Goal: Transaction & Acquisition: Purchase product/service

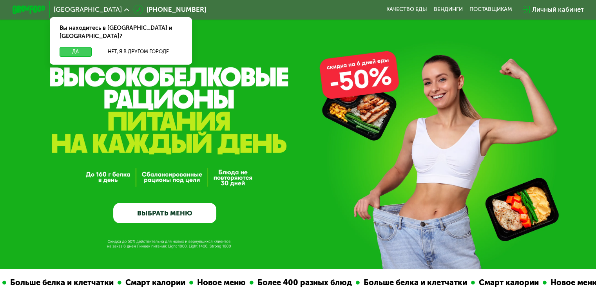
click at [73, 47] on button "Да" at bounding box center [76, 52] width 32 height 10
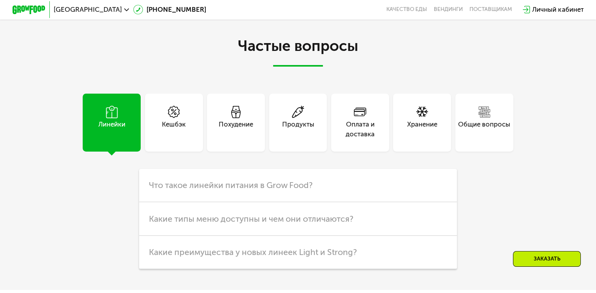
scroll to position [2077, 0]
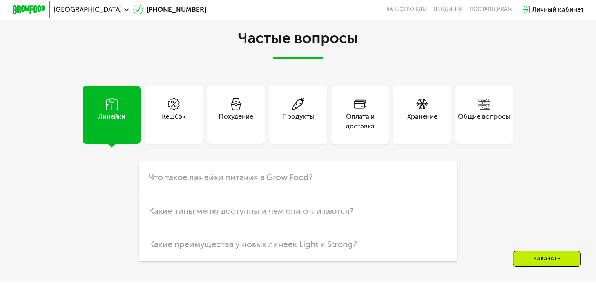
click at [358, 132] on div "Оплата и доставка" at bounding box center [360, 122] width 58 height 20
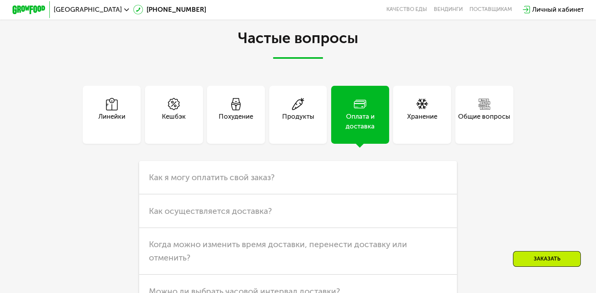
click at [358, 112] on span at bounding box center [360, 105] width 13 height 14
click at [486, 132] on div "Общие вопросы" at bounding box center [484, 122] width 52 height 20
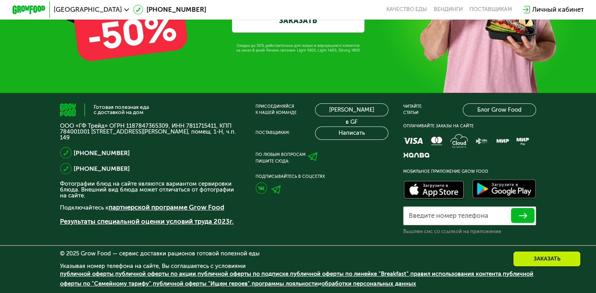
scroll to position [2744, 0]
click at [197, 210] on link "партнерской программе Grow Food" at bounding box center [167, 207] width 116 height 8
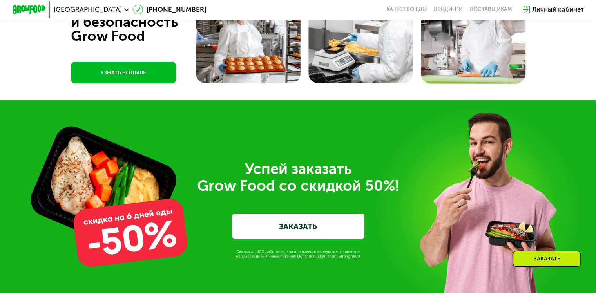
scroll to position [2430, 0]
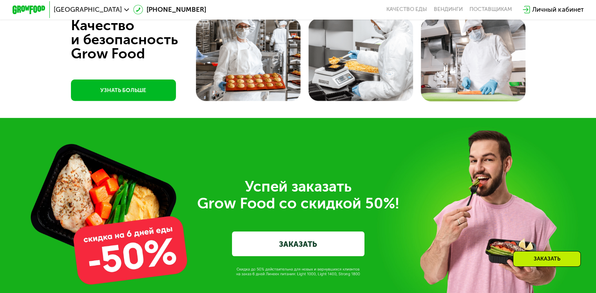
click at [135, 101] on link "УЗНАТЬ БОЛЬШЕ" at bounding box center [123, 91] width 105 height 22
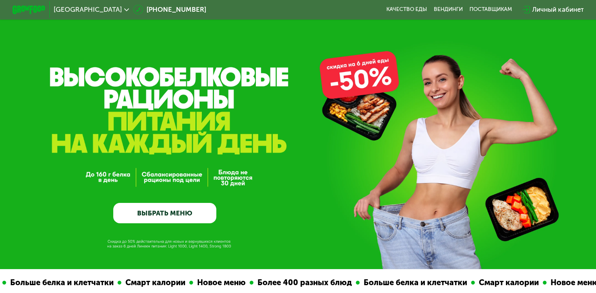
click at [172, 214] on link "ВЫБРАТЬ МЕНЮ" at bounding box center [164, 213] width 103 height 21
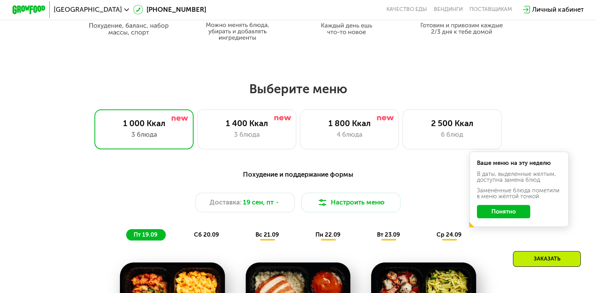
scroll to position [448, 0]
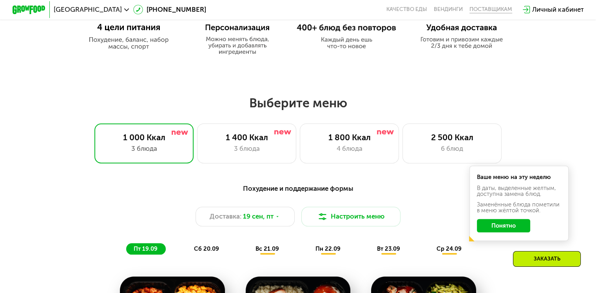
click at [483, 8] on div "поставщикам" at bounding box center [491, 9] width 43 height 7
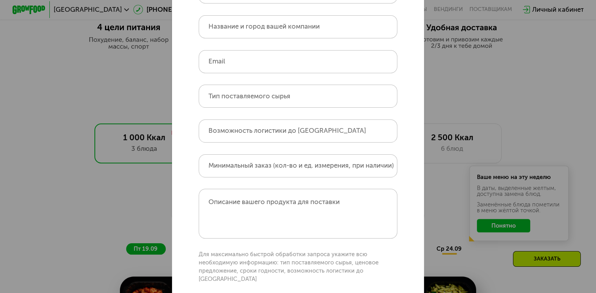
scroll to position [0, 0]
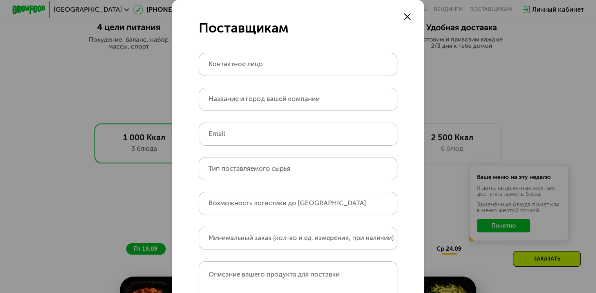
click at [406, 16] on use at bounding box center [407, 16] width 7 height 7
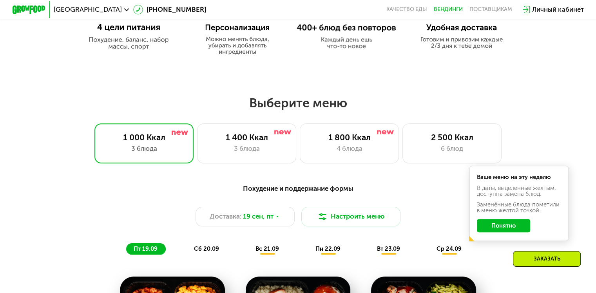
click at [443, 12] on link "Вендинги" at bounding box center [448, 9] width 29 height 7
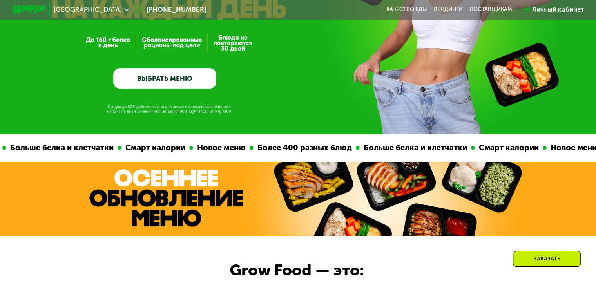
scroll to position [56, 0]
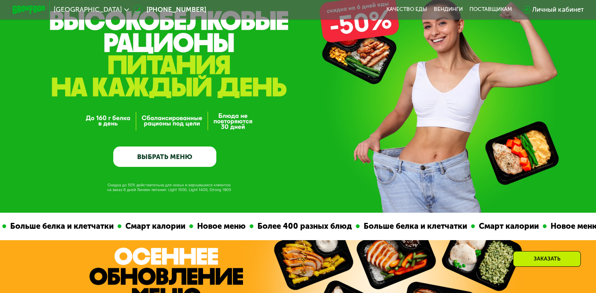
click at [170, 160] on link "ВЫБРАТЬ МЕНЮ" at bounding box center [164, 157] width 103 height 21
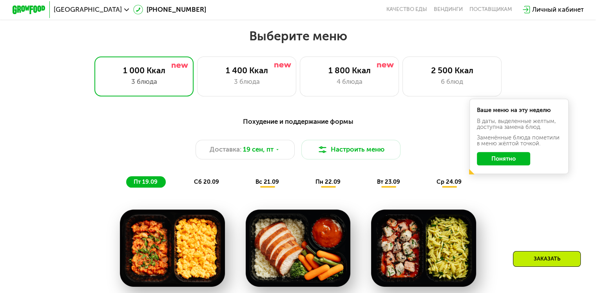
scroll to position [527, 0]
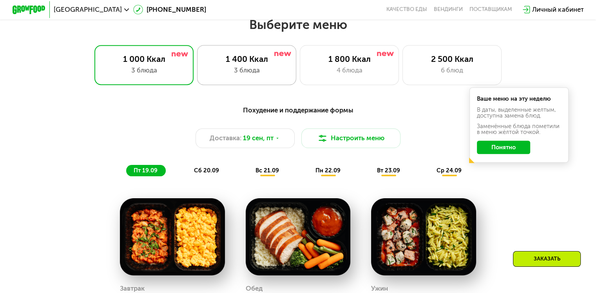
click at [251, 73] on div "3 блюда" at bounding box center [247, 70] width 82 height 10
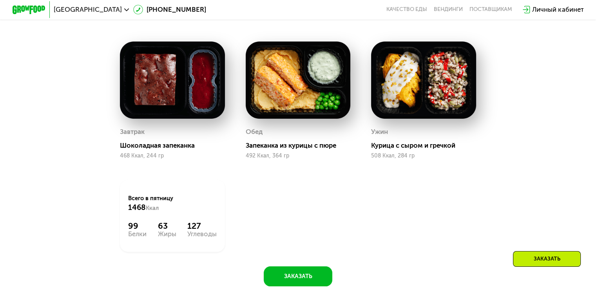
scroll to position [723, 0]
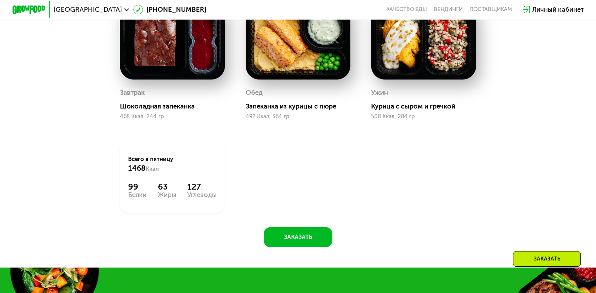
click at [535, 258] on div "Заказать" at bounding box center [547, 259] width 68 height 16
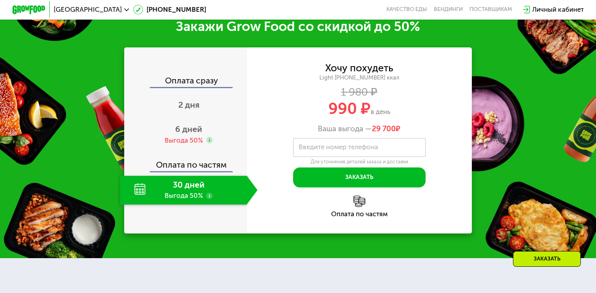
scroll to position [997, 0]
